Goal: Information Seeking & Learning: Learn about a topic

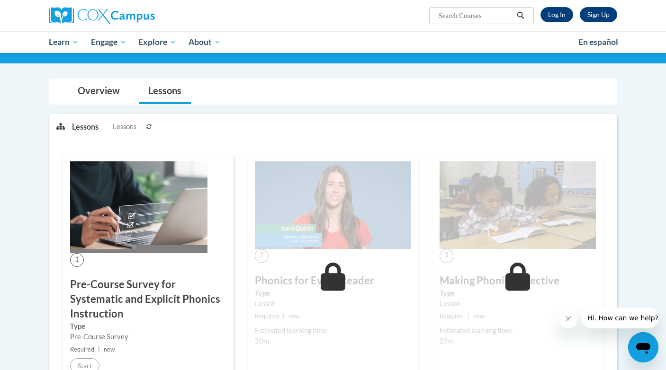
scroll to position [50, 0]
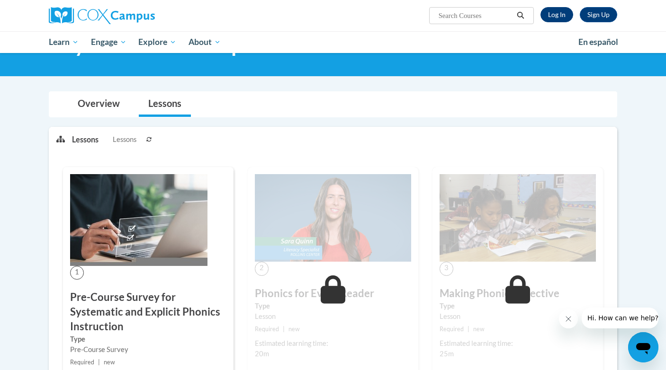
click at [557, 18] on link "Log In" at bounding box center [557, 14] width 33 height 15
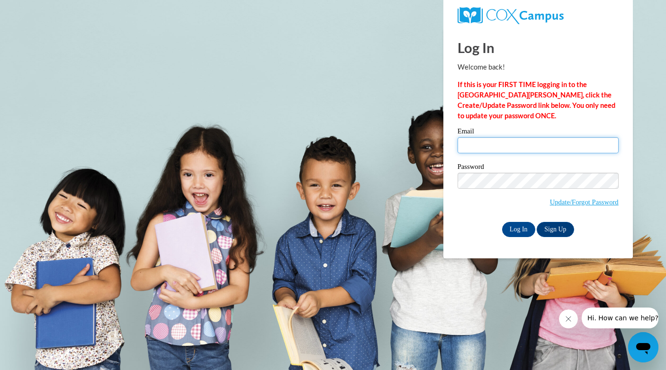
type input "[EMAIL_ADDRESS][DOMAIN_NAME]"
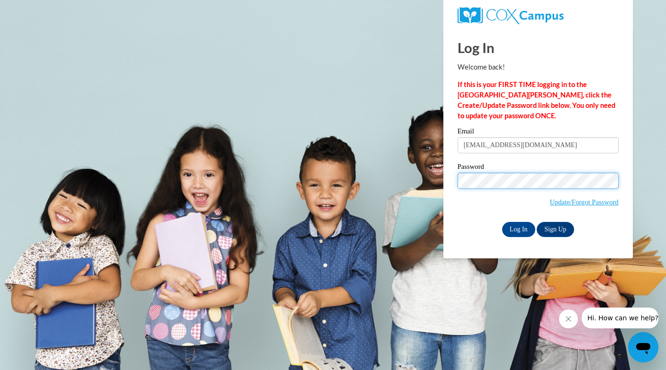
click at [518, 228] on input "Log In" at bounding box center [518, 229] width 33 height 15
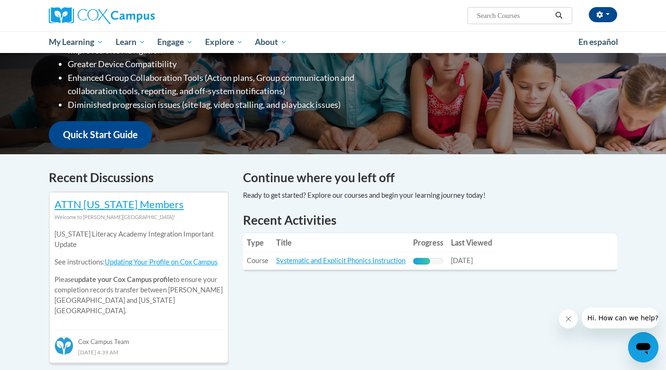
scroll to position [179, 0]
click at [327, 262] on link "Systematic and Explicit Phonics Instruction" at bounding box center [340, 260] width 129 height 8
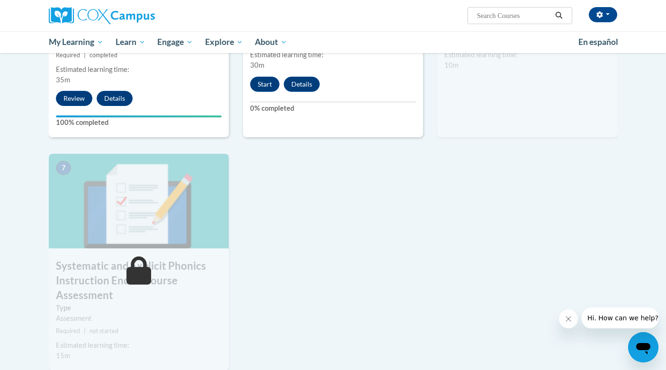
scroll to position [552, 0]
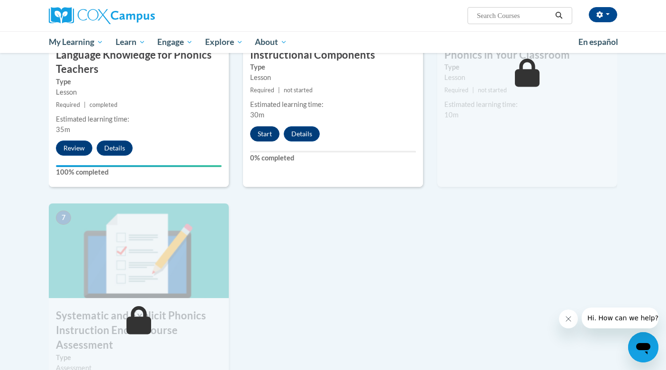
click at [268, 135] on button "Start" at bounding box center [264, 133] width 29 height 15
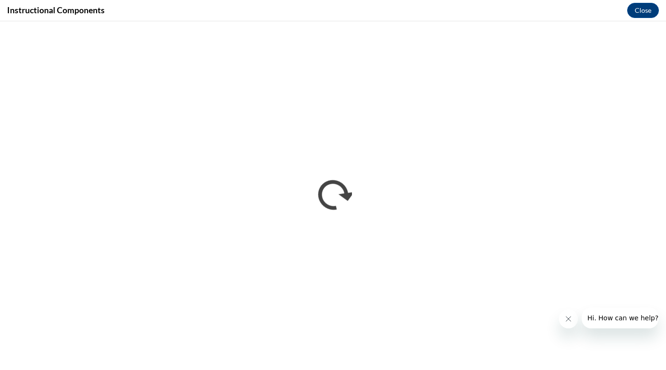
scroll to position [0, 0]
